Goal: Task Accomplishment & Management: Use online tool/utility

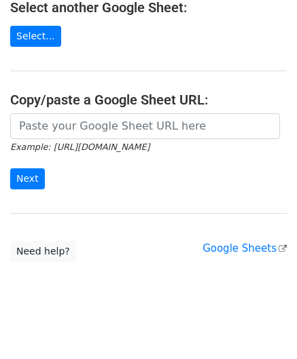
scroll to position [178, 0]
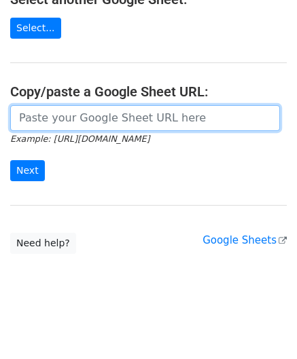
click at [64, 119] on input "url" at bounding box center [144, 118] width 269 height 26
paste input "[URL][DOMAIN_NAME]"
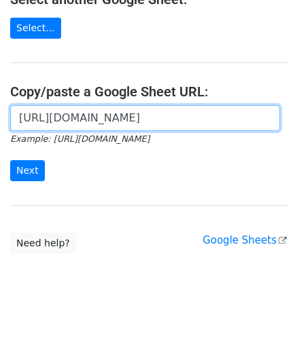
scroll to position [0, 294]
type input "[URL][DOMAIN_NAME]"
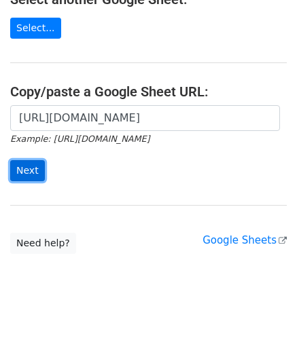
scroll to position [0, 0]
click at [35, 168] on input "Next" at bounding box center [27, 170] width 35 height 21
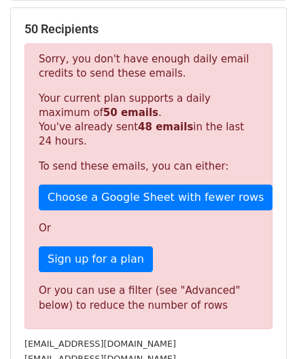
scroll to position [458, 0]
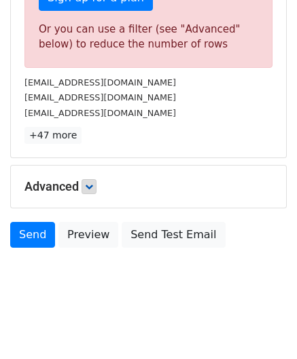
click at [101, 184] on h5 "Advanced" at bounding box center [148, 186] width 248 height 15
click at [87, 183] on icon at bounding box center [89, 187] width 8 height 8
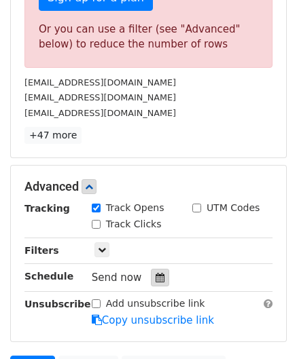
click at [152, 280] on div at bounding box center [160, 278] width 18 height 18
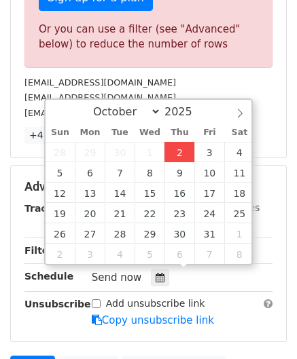
type input "2025-10-02 12:00"
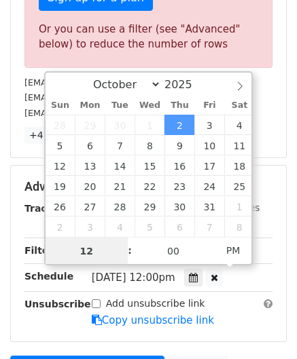
paste input "8"
type input "8"
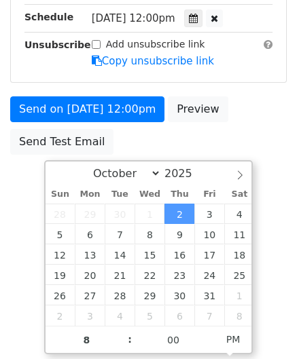
type input "2025-10-02 20:00"
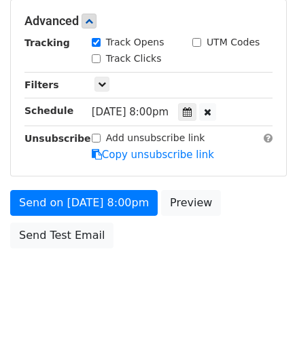
scroll to position [622, 0]
